Goal: Task Accomplishment & Management: Use online tool/utility

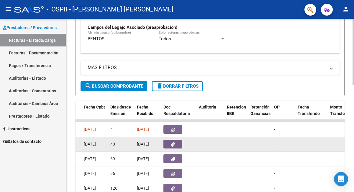
scroll to position [171, 0]
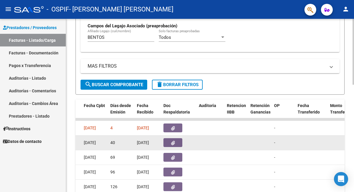
click at [178, 141] on button "button" at bounding box center [172, 142] width 19 height 9
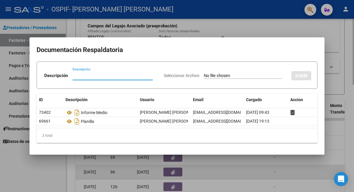
click at [223, 178] on div at bounding box center [177, 96] width 354 height 192
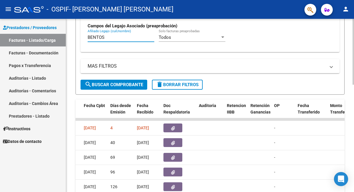
click at [109, 35] on input "BENTOS" at bounding box center [121, 37] width 67 height 5
type input "B"
type input "[PERSON_NAME]"
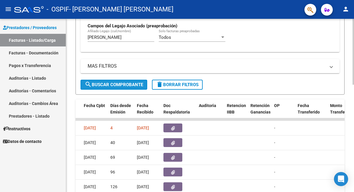
click at [116, 88] on button "search Buscar Comprobante" at bounding box center [113, 85] width 67 height 10
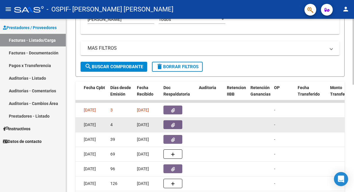
scroll to position [190, 0]
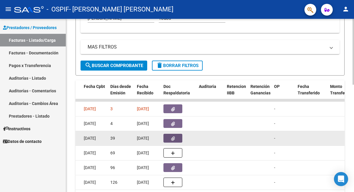
click at [172, 141] on button "button" at bounding box center [172, 138] width 19 height 9
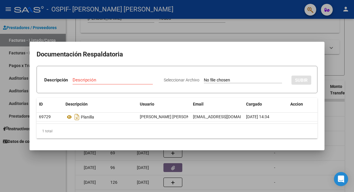
click at [196, 44] on mat-dialog-container "Documentación Respaldatoria Descripción Descripción Seleccionar Archivo SUBIR I…" at bounding box center [176, 96] width 295 height 108
click at [192, 34] on div at bounding box center [177, 96] width 354 height 192
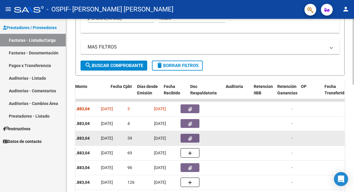
scroll to position [0, 272]
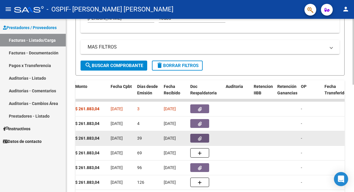
click at [204, 137] on button "button" at bounding box center [199, 138] width 19 height 9
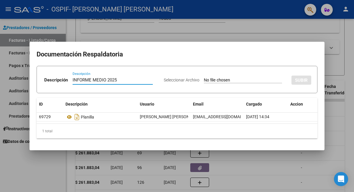
type input "INFORME MEDIO 2025"
click at [236, 78] on app-file-uploader "Seleccionar Archivo" at bounding box center [225, 79] width 123 height 5
click at [221, 81] on input "Seleccionar Archivo" at bounding box center [243, 81] width 78 height 6
type input "C:\fakepath\[PERSON_NAME]-INFORME MEDIO 2025.pdf"
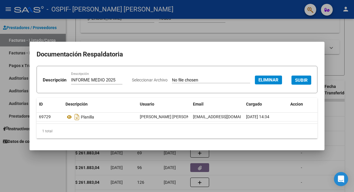
click at [295, 83] on span "SUBIR" at bounding box center [301, 80] width 13 height 5
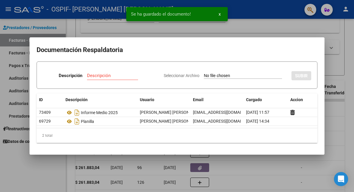
click at [238, 32] on div at bounding box center [177, 96] width 354 height 192
